Goal: Information Seeking & Learning: Learn about a topic

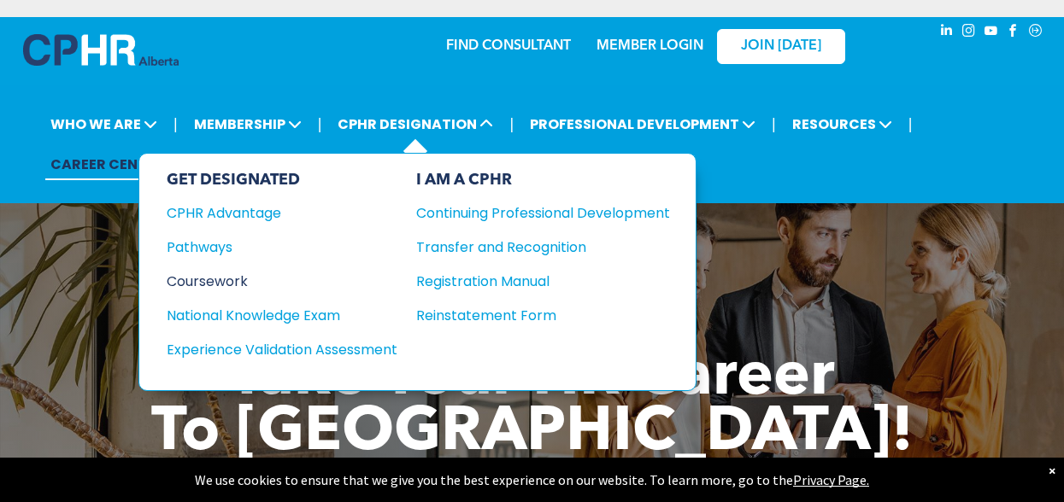
click at [199, 278] on div "Coursework" at bounding box center [271, 281] width 208 height 21
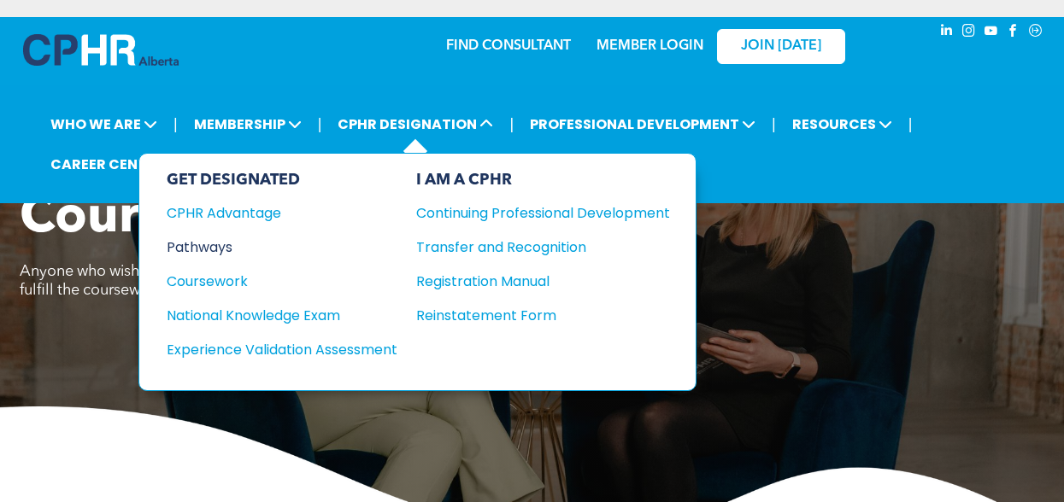
click at [213, 249] on div "Pathways" at bounding box center [271, 247] width 208 height 21
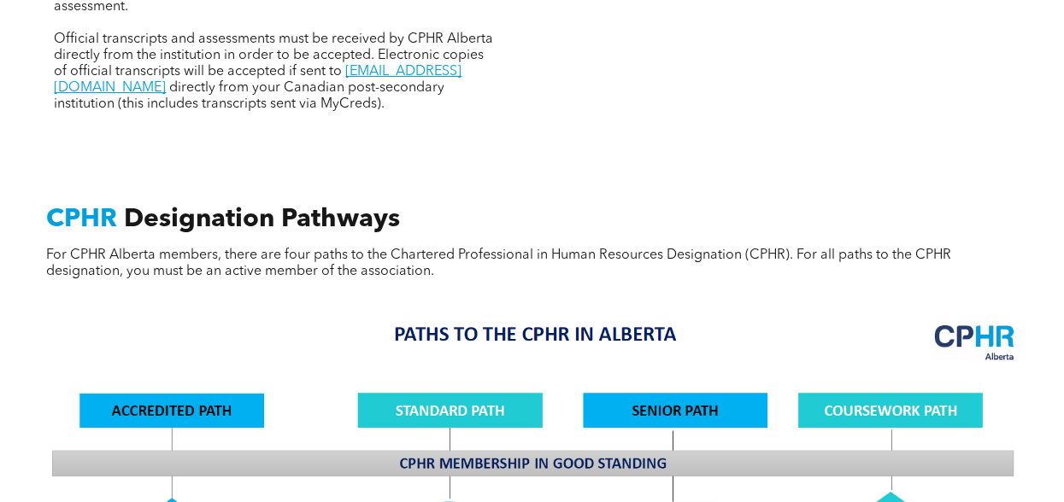
scroll to position [1025, 0]
